Goal: Information Seeking & Learning: Learn about a topic

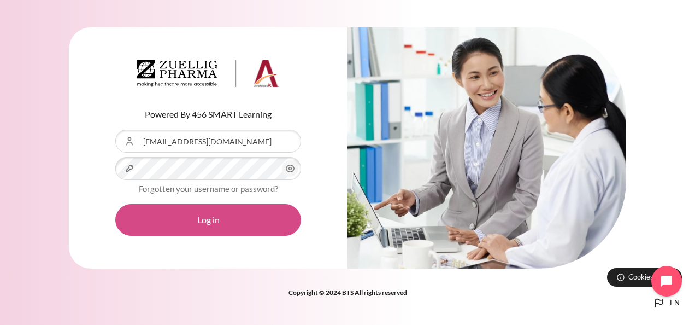
click at [240, 216] on button "Log in" at bounding box center [208, 220] width 186 height 32
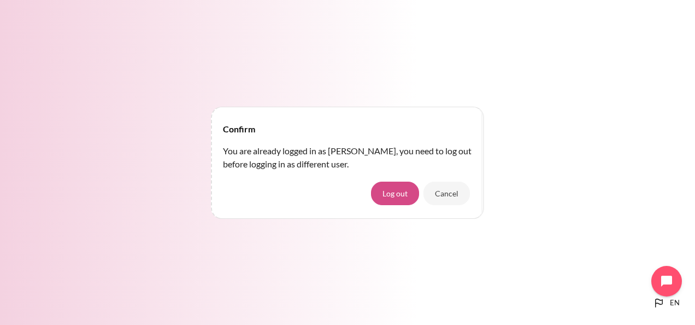
click at [399, 200] on button "Log out" at bounding box center [395, 192] width 48 height 23
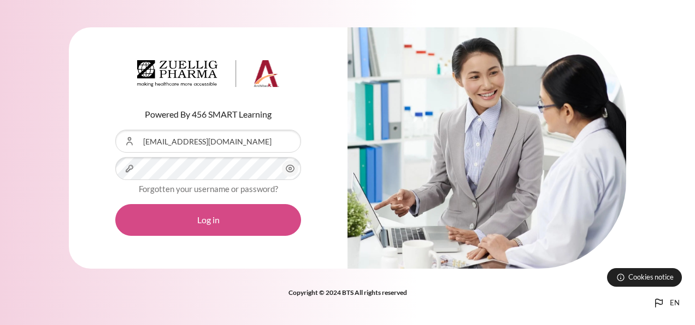
click at [206, 218] on button "Log in" at bounding box center [208, 220] width 186 height 32
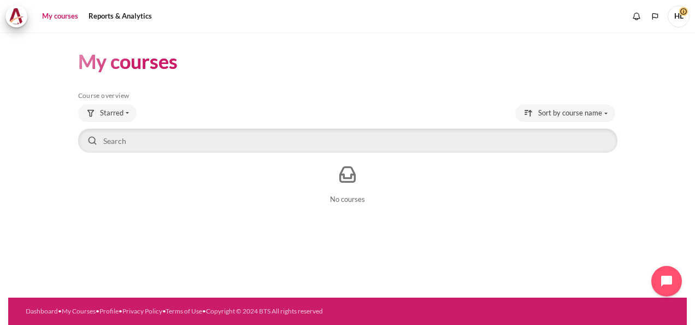
click at [56, 12] on link "My courses" at bounding box center [60, 16] width 44 height 22
drag, startPoint x: 0, startPoint y: 0, endPoint x: 56, endPoint y: 12, distance: 57.0
click at [56, 12] on link "My courses" at bounding box center [60, 16] width 44 height 22
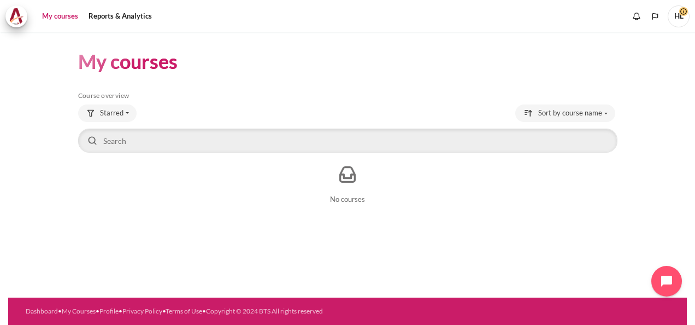
click at [56, 12] on link "My courses" at bounding box center [60, 16] width 44 height 22
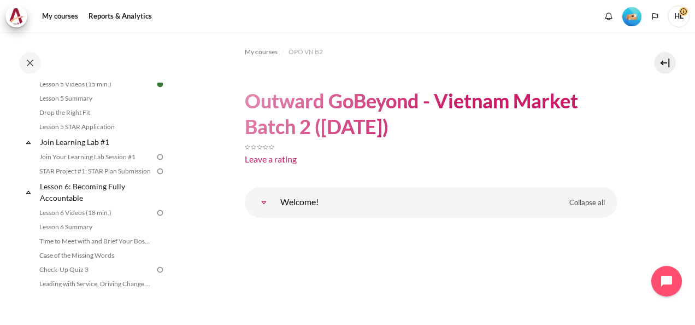
scroll to position [550, 0]
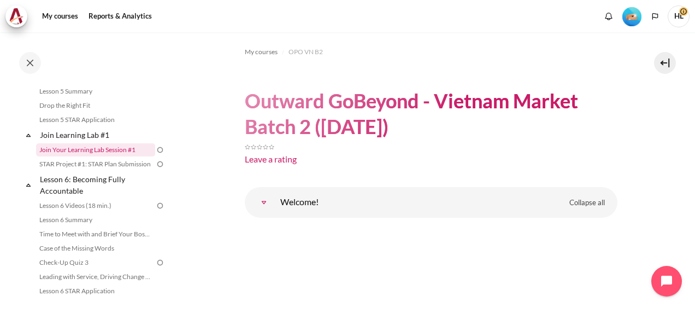
click at [120, 156] on link "Join Your Learning Lab Session #1" at bounding box center [95, 149] width 119 height 13
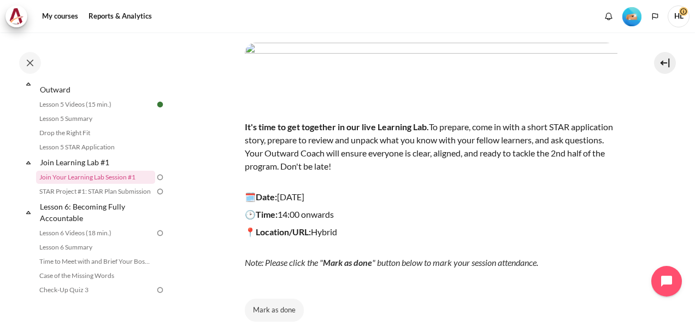
scroll to position [109, 0]
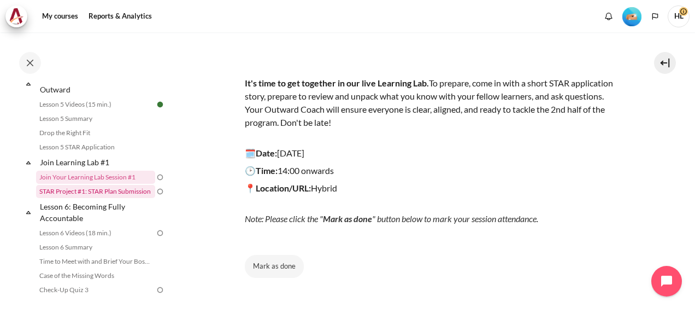
click at [101, 198] on link "STAR Project #1: STAR Plan Submission" at bounding box center [95, 191] width 119 height 13
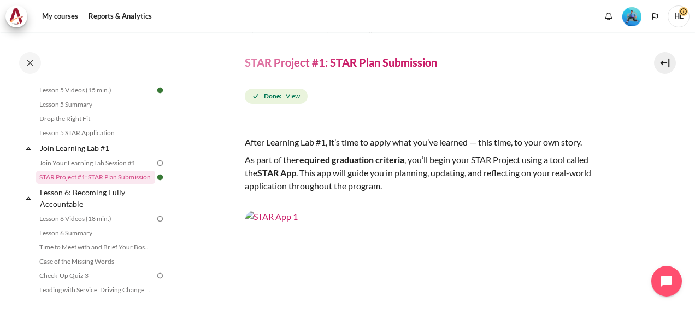
scroll to position [23, 0]
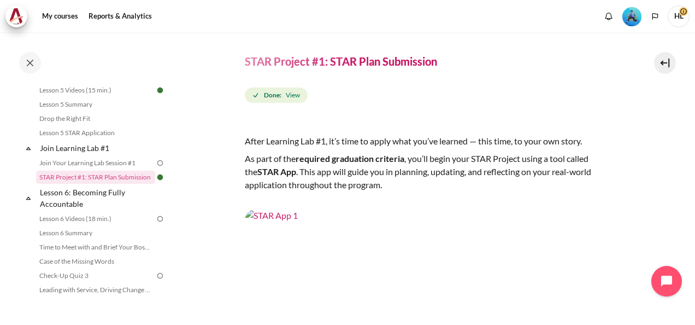
click at [157, 126] on li "Drop the Right Fit" at bounding box center [101, 118] width 130 height 14
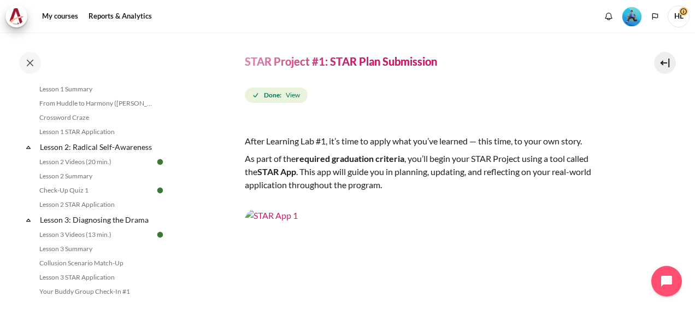
scroll to position [215, 0]
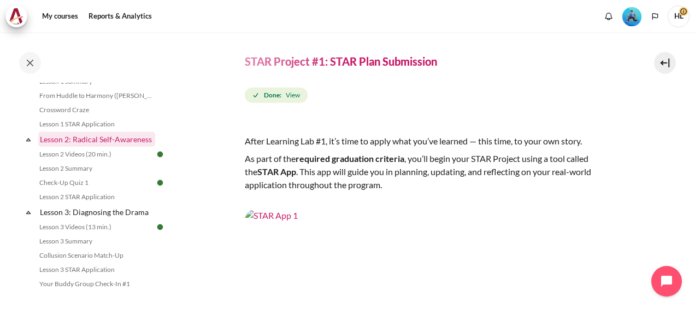
click at [90, 140] on link "Lesson 2: Radical Self-Awareness" at bounding box center [96, 139] width 117 height 15
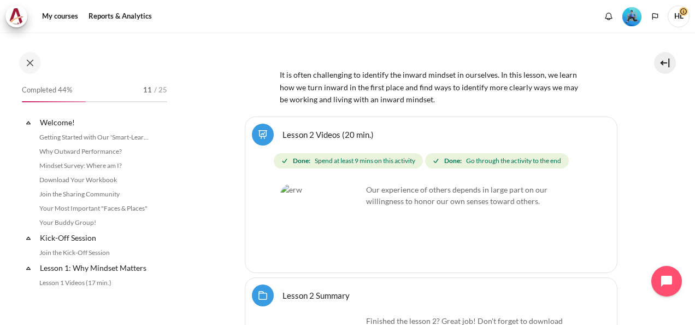
scroll to position [220, 0]
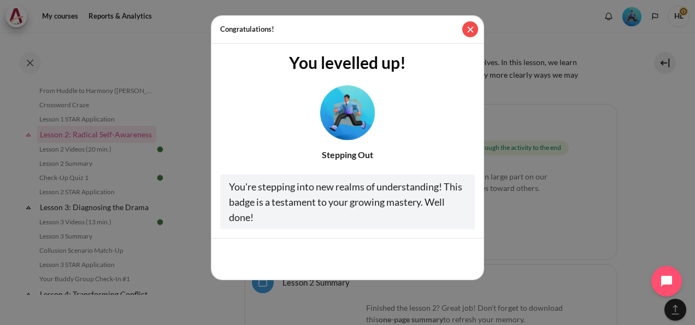
click at [472, 32] on button "Close" at bounding box center [470, 29] width 16 height 16
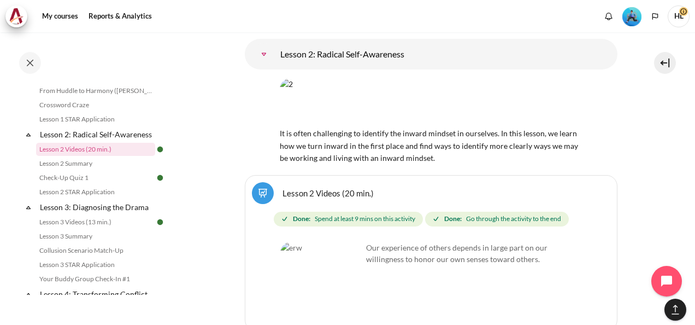
scroll to position [2735, 0]
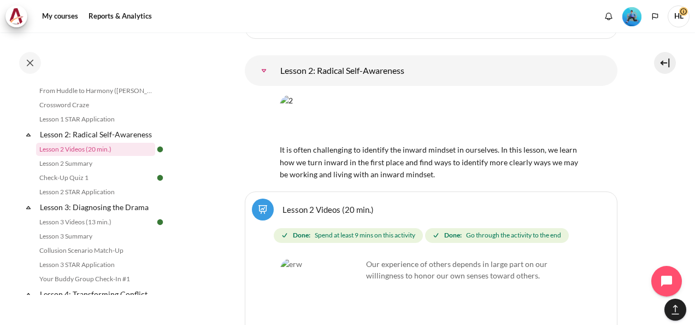
click at [325, 204] on link "Lesson 2 Videos (20 min.)" at bounding box center [328, 209] width 91 height 10
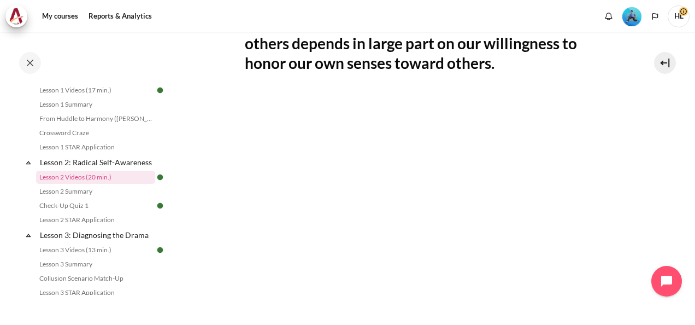
scroll to position [262, 0]
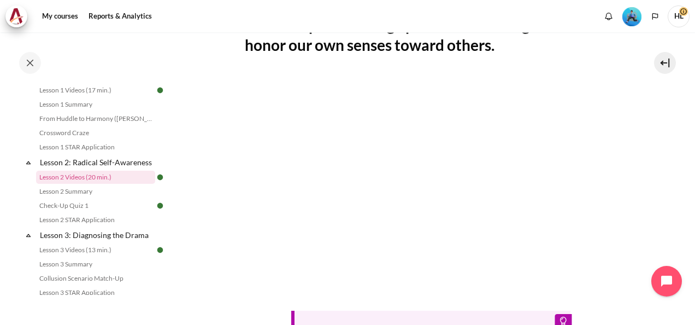
click at [433, 287] on div "Tip: Click the full-screen icon and enable subtitles/CC at the bottom right of …" at bounding box center [431, 220] width 373 height 292
click at [437, 289] on div "Tip: Click the full-screen icon and enable subtitles/CC at the bottom right of …" at bounding box center [431, 220] width 373 height 292
click at [444, 294] on div "Tip: Click the full-screen icon and enable subtitles/CC at the bottom right of …" at bounding box center [431, 220] width 373 height 292
click at [79, 212] on link "Check-Up Quiz 1" at bounding box center [95, 205] width 119 height 13
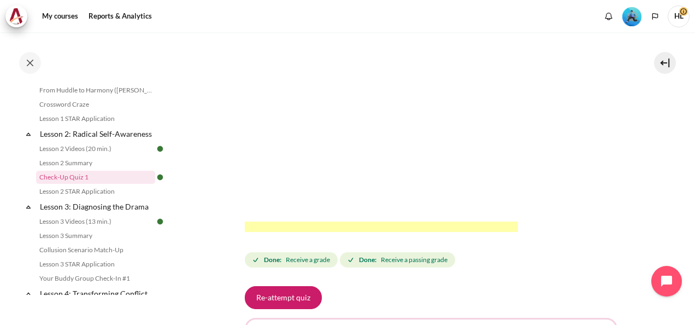
scroll to position [264, 0]
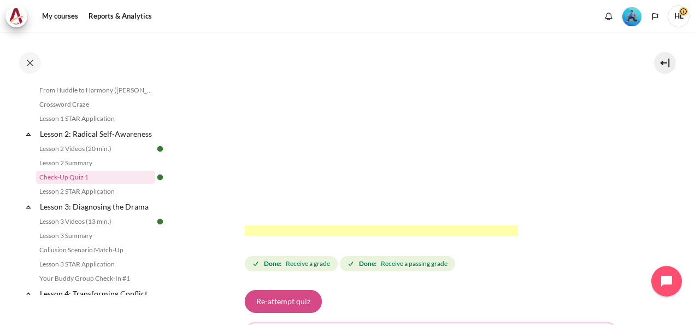
click at [283, 308] on button "Re-attempt quiz" at bounding box center [283, 301] width 77 height 23
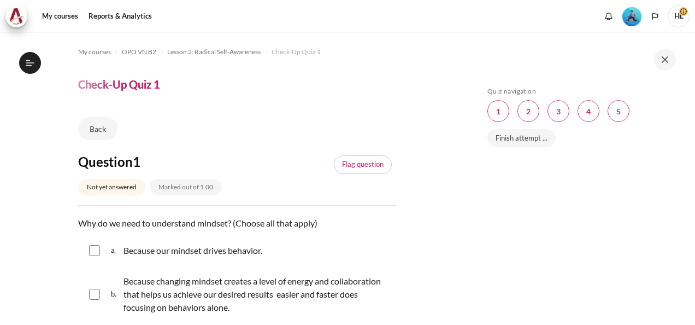
scroll to position [221, 0]
click at [692, 319] on div "Skip Quiz navigation Quiz navigation Question 1 This page Question 2 This page …" at bounding box center [581, 178] width 230 height 292
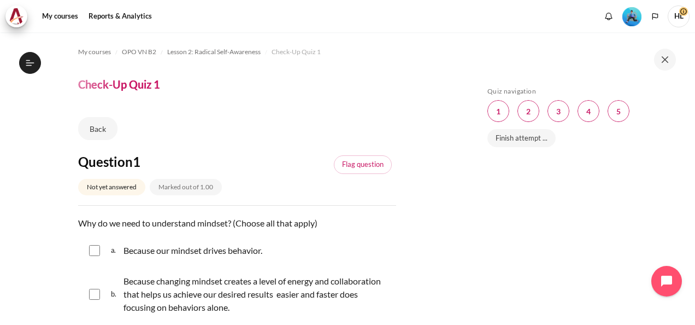
click at [508, 251] on div "Skip Quiz navigation Quiz navigation Question 1 This page Question 2 This page …" at bounding box center [579, 186] width 195 height 199
click at [587, 243] on div "Skip Quiz navigation Quiz navigation Question 1 This page Question 2 This page …" at bounding box center [579, 186] width 195 height 199
click at [98, 249] on input "Content" at bounding box center [94, 250] width 11 height 11
checkbox input "true"
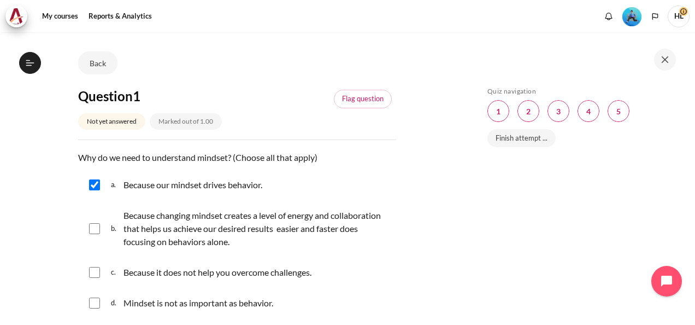
scroll to position [87, 0]
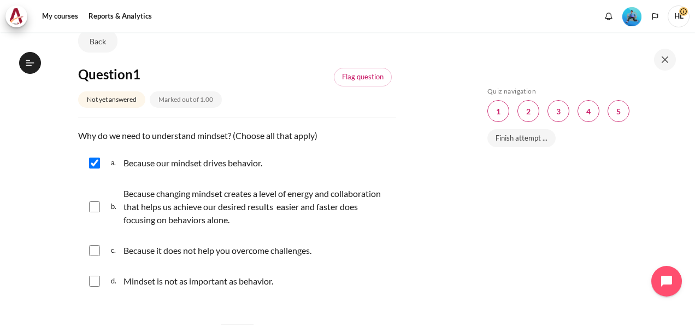
click at [94, 209] on input "Content" at bounding box center [94, 206] width 11 height 11
checkbox input "true"
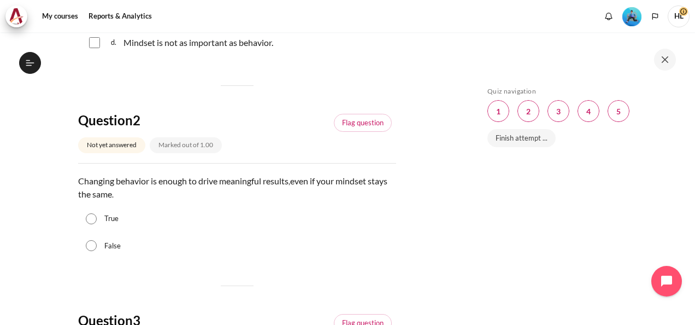
scroll to position [328, 0]
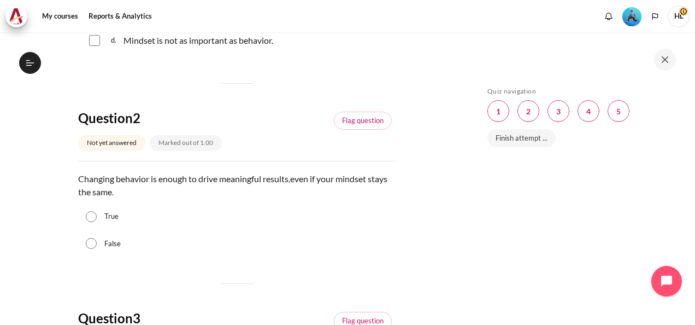
click at [91, 244] on input "False" at bounding box center [91, 243] width 11 height 11
radio input "true"
click at [86, 211] on input "True" at bounding box center [91, 216] width 11 height 11
radio input "true"
click at [92, 245] on input "False" at bounding box center [91, 243] width 11 height 11
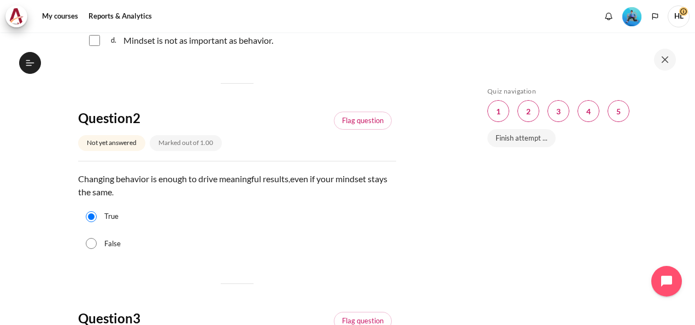
radio input "true"
click at [615, 273] on div "Skip Quiz navigation Quiz navigation Question 1 This page Question 2 This page …" at bounding box center [579, 186] width 195 height 199
click at [512, 259] on div "Skip Quiz navigation Quiz navigation Question 1 This page Question 2 This page …" at bounding box center [579, 186] width 195 height 199
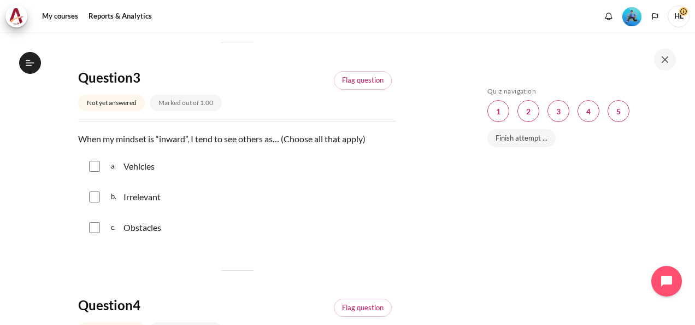
scroll to position [590, 0]
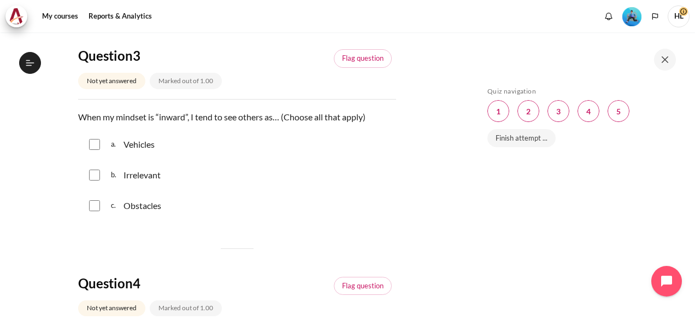
click at [96, 144] on input "Content" at bounding box center [94, 144] width 11 height 11
checkbox input "true"
click at [96, 204] on input "Content" at bounding box center [94, 205] width 11 height 11
checkbox input "true"
click at [98, 169] on input "Content" at bounding box center [94, 174] width 11 height 11
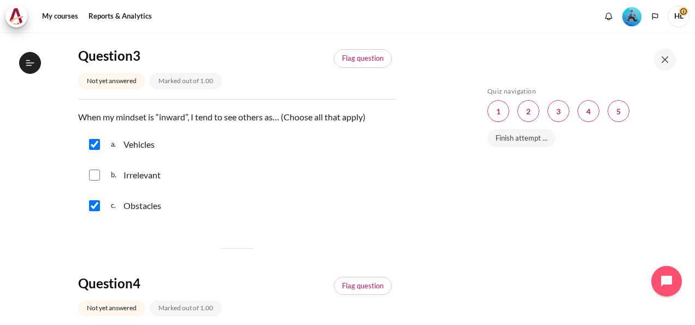
checkbox input "true"
click at [280, 271] on div "Question 1 Not yet answered Marked out of 1.00 Flag question Question text Why …" at bounding box center [237, 198] width 318 height 1270
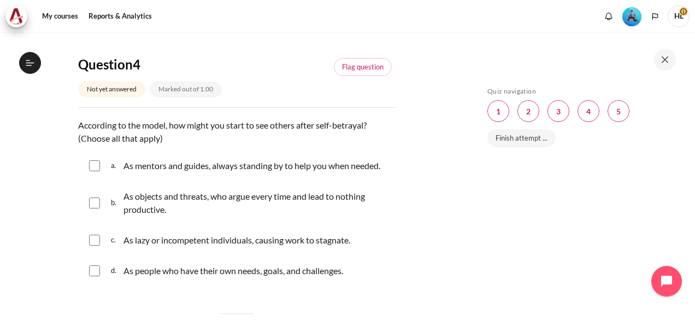
scroll to position [831, 0]
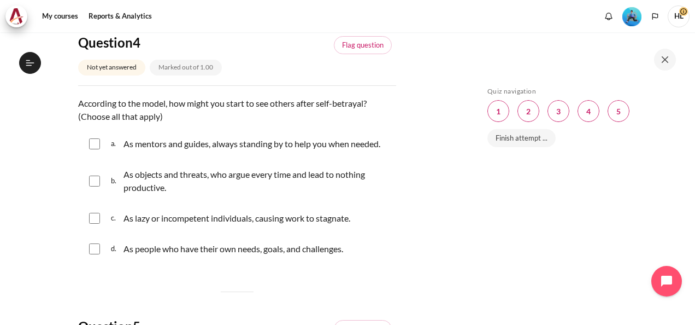
click at [94, 181] on input "Content" at bounding box center [94, 180] width 11 height 11
checkbox input "true"
click at [96, 219] on input "Content" at bounding box center [94, 218] width 11 height 11
checkbox input "true"
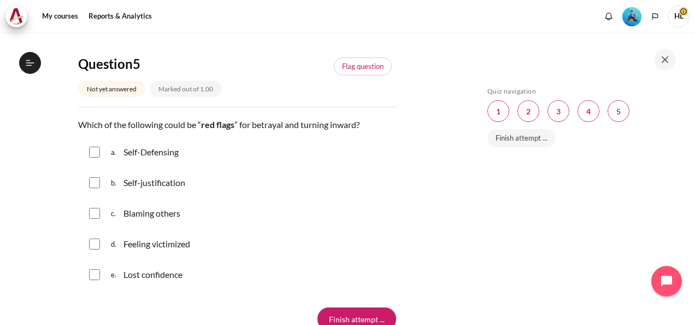
scroll to position [1115, 0]
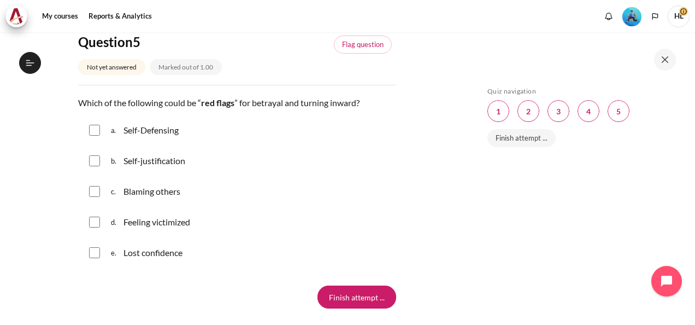
click at [92, 161] on input "Content" at bounding box center [94, 160] width 11 height 11
checkbox input "true"
click at [96, 193] on input "Content" at bounding box center [94, 191] width 11 height 11
checkbox input "true"
click at [94, 219] on input "Content" at bounding box center [94, 221] width 11 height 11
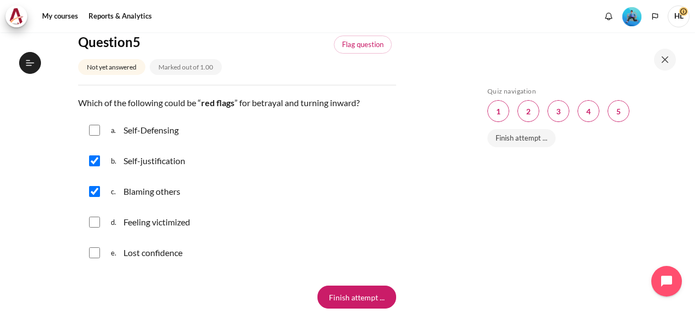
checkbox input "true"
click at [96, 252] on input "Content" at bounding box center [94, 252] width 11 height 11
checkbox input "true"
click at [97, 129] on input "Content" at bounding box center [94, 130] width 11 height 11
click at [95, 131] on input "Content" at bounding box center [94, 130] width 11 height 11
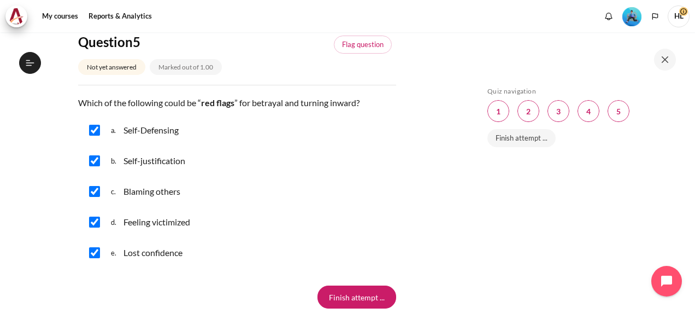
checkbox input "false"
click at [95, 251] on input "Content" at bounding box center [94, 252] width 11 height 11
checkbox input "false"
click at [359, 288] on input "Finish attempt ..." at bounding box center [357, 296] width 79 height 23
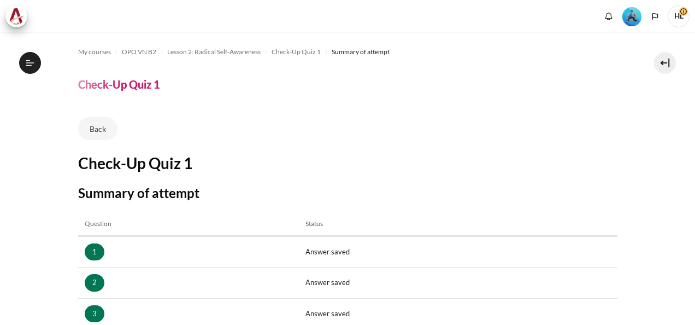
scroll to position [236, 0]
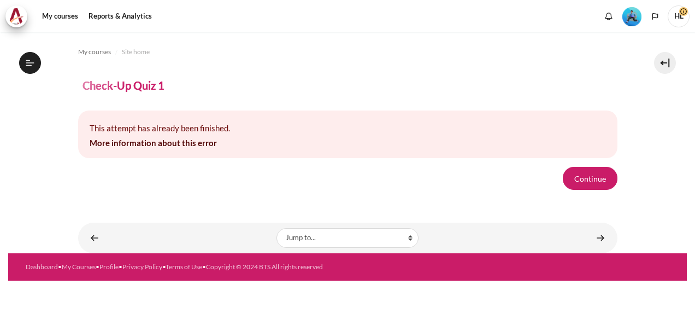
scroll to position [221, 0]
click at [585, 180] on button "Continue" at bounding box center [590, 178] width 55 height 23
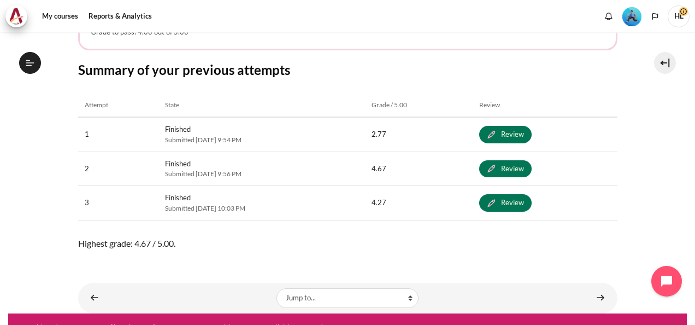
scroll to position [585, 0]
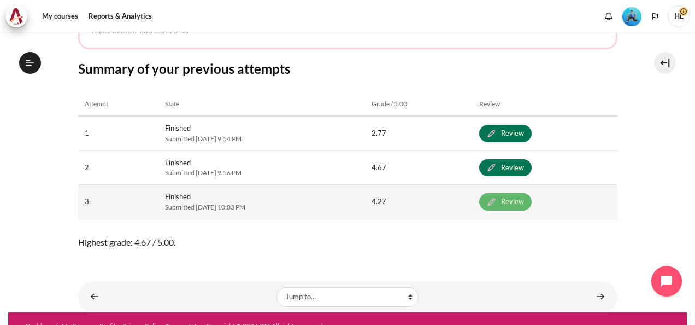
click at [532, 198] on link "Review" at bounding box center [505, 201] width 52 height 17
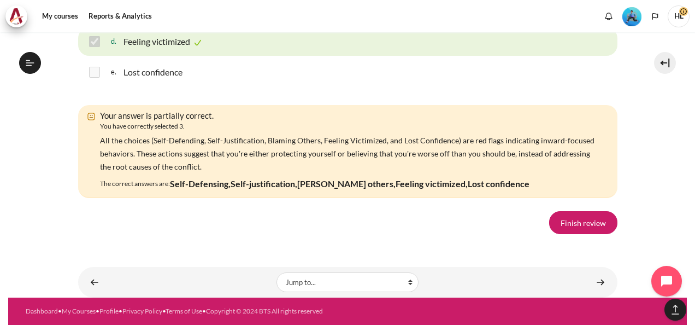
scroll to position [1930, 0]
click at [591, 213] on link "Finish review" at bounding box center [583, 222] width 68 height 23
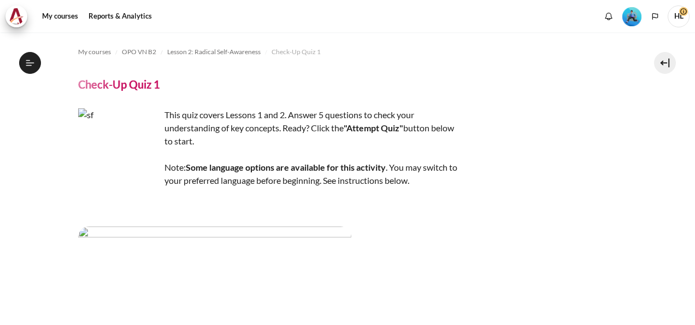
scroll to position [221, 0]
click at [59, 13] on link "My courses" at bounding box center [60, 16] width 44 height 22
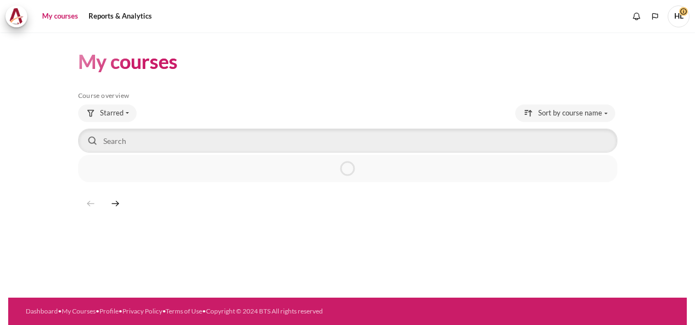
click at [46, 14] on link "My courses" at bounding box center [60, 16] width 44 height 22
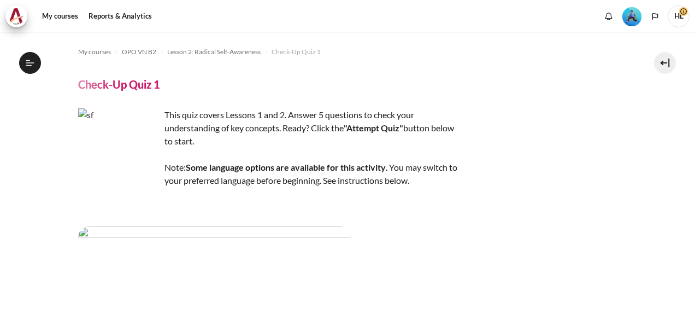
scroll to position [221, 0]
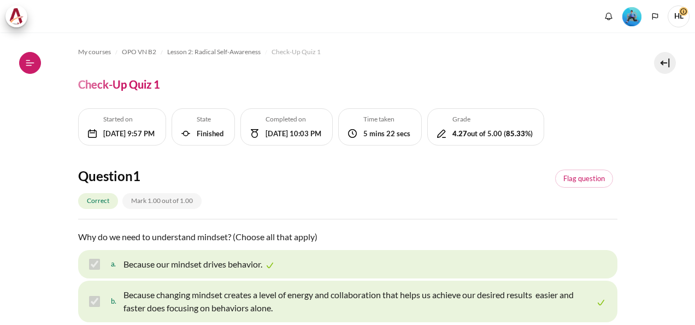
click at [29, 62] on icon at bounding box center [30, 62] width 8 height 1
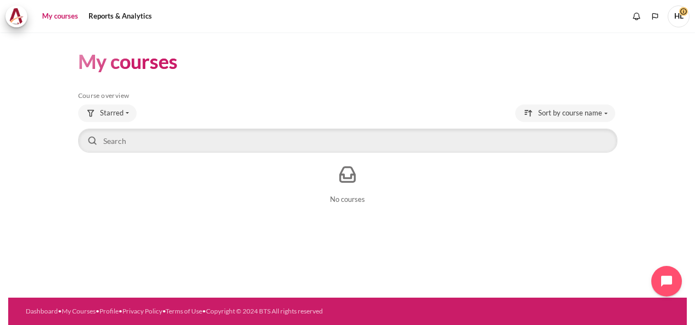
click at [63, 19] on link "My courses" at bounding box center [60, 16] width 44 height 22
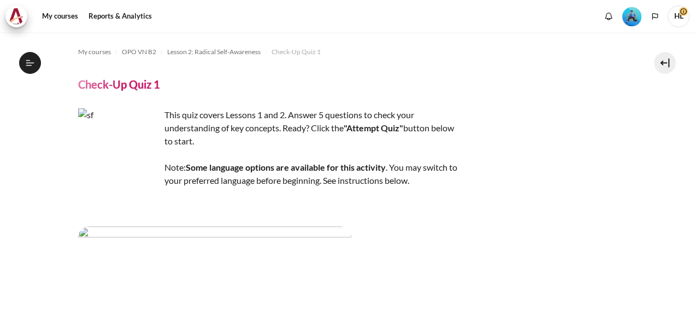
scroll to position [221, 0]
click at [626, 16] on img "Level #3" at bounding box center [631, 16] width 19 height 19
click at [30, 63] on icon at bounding box center [30, 63] width 10 height 10
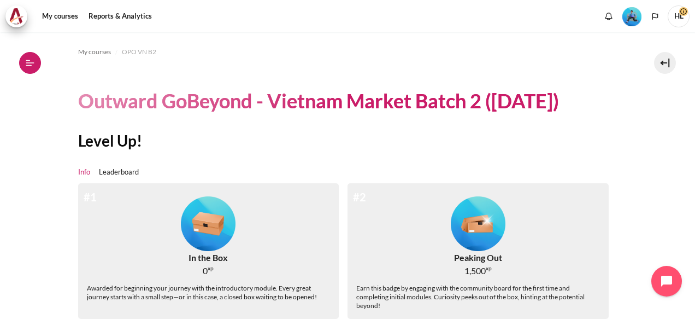
drag, startPoint x: 0, startPoint y: 0, endPoint x: 31, endPoint y: 65, distance: 72.1
click at [31, 65] on icon at bounding box center [29, 65] width 6 height 1
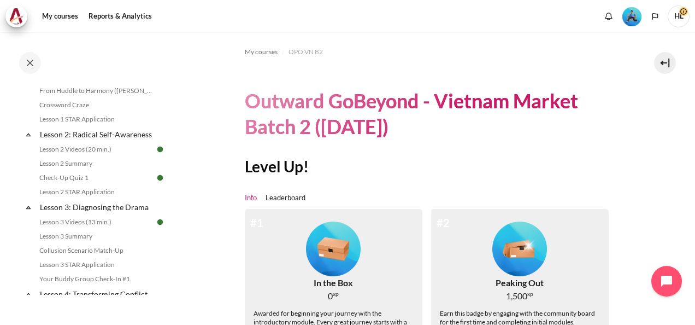
scroll to position [222, 0]
click at [84, 196] on link "Lesson 2 STAR Application" at bounding box center [95, 189] width 119 height 13
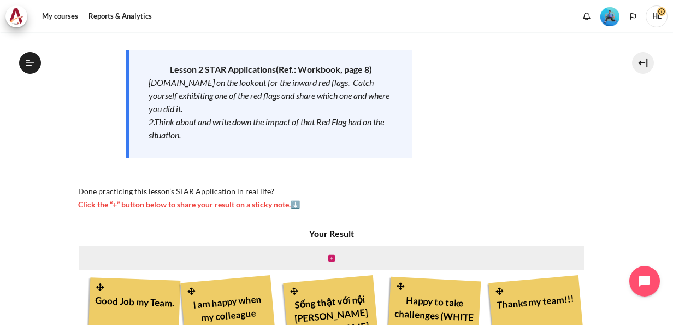
scroll to position [235, 0]
